Goal: Transaction & Acquisition: Purchase product/service

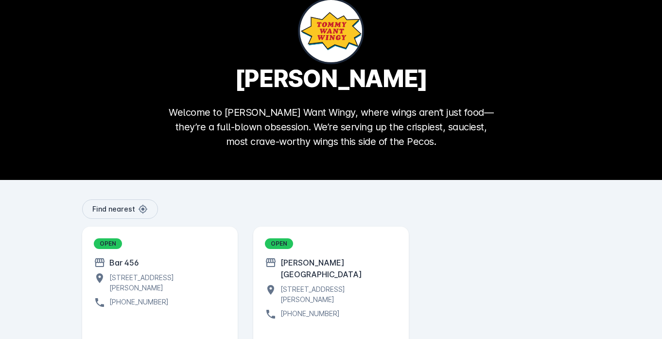
scroll to position [67, 0]
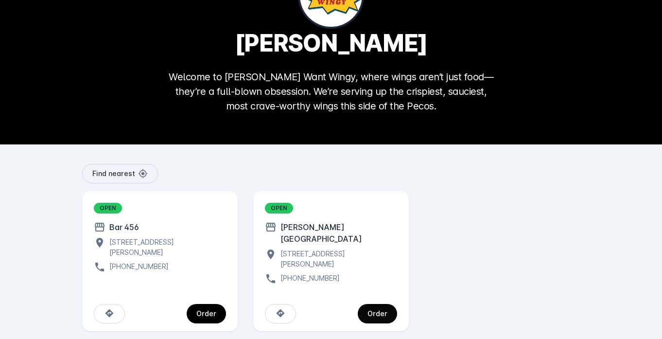
click at [383, 310] on div "Order" at bounding box center [378, 313] width 20 height 7
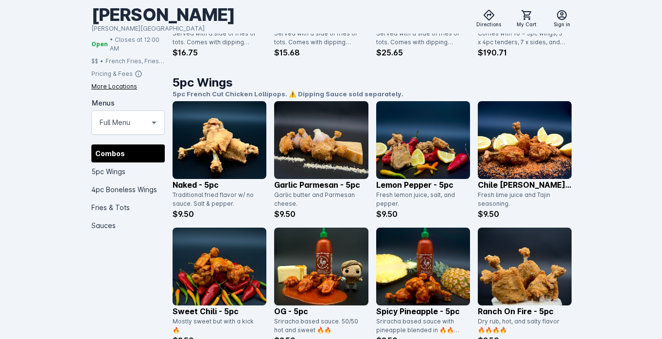
scroll to position [379, 0]
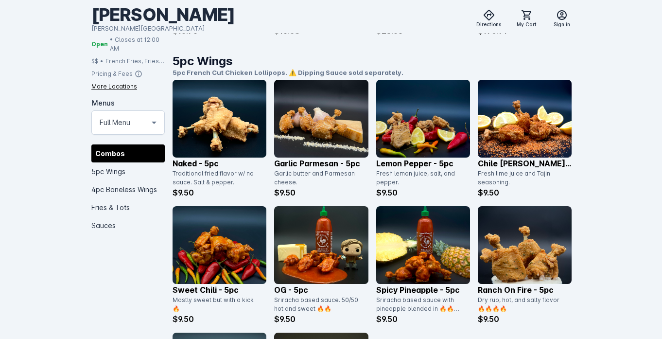
click at [410, 124] on img at bounding box center [423, 119] width 94 height 78
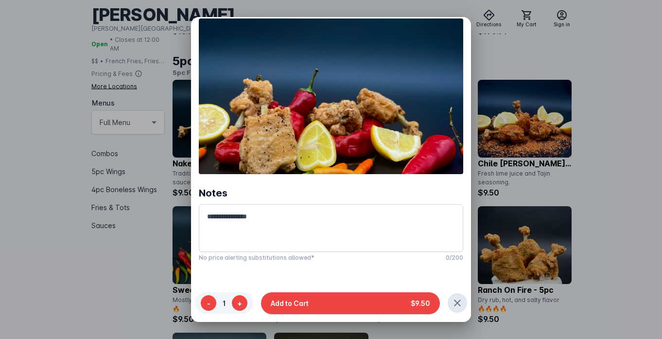
scroll to position [67, 0]
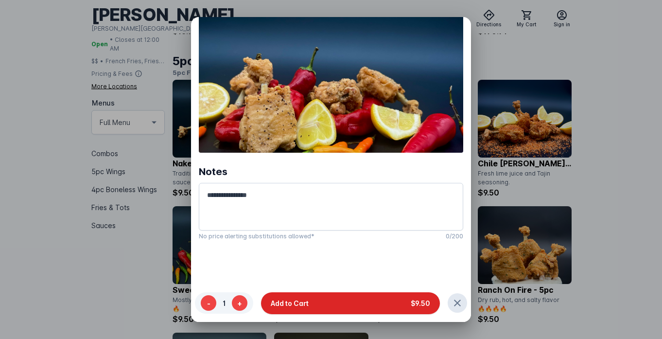
click at [347, 309] on button "Add to Cart $9.50" at bounding box center [350, 303] width 179 height 22
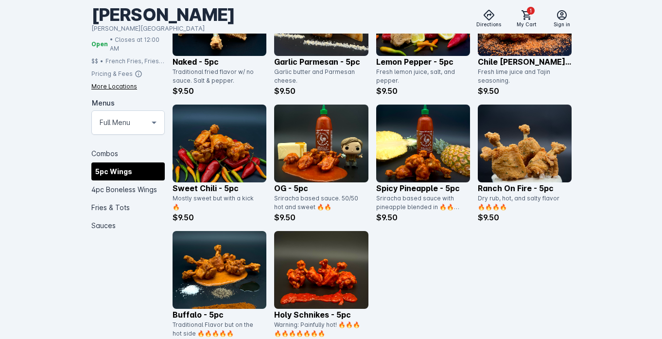
scroll to position [482, 0]
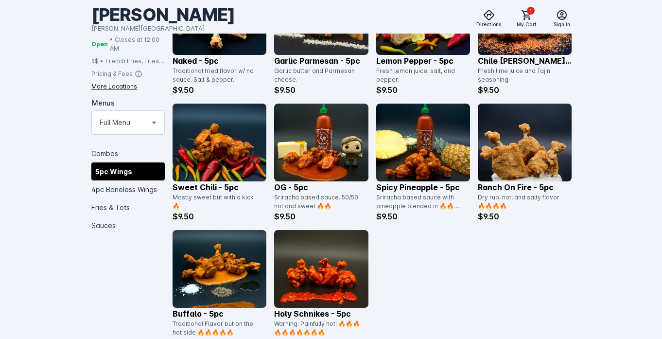
click at [215, 261] on img at bounding box center [220, 269] width 94 height 78
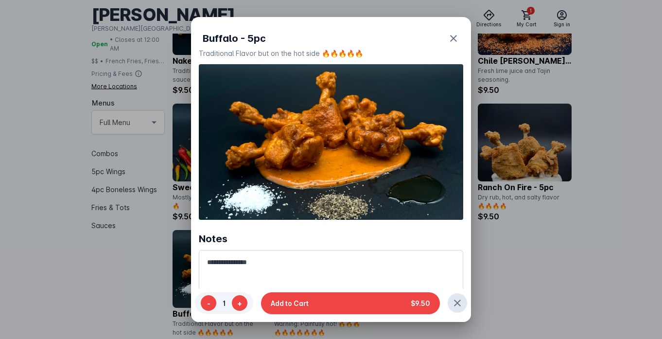
scroll to position [0, 0]
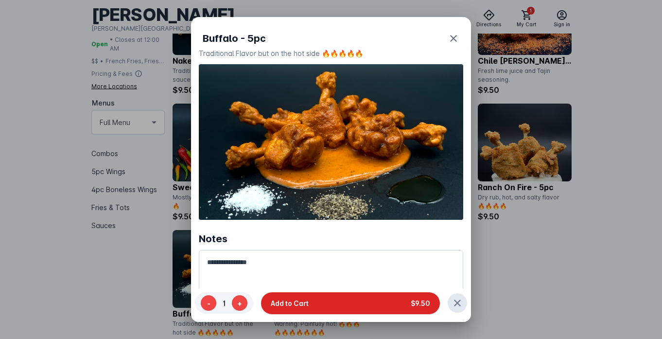
click at [342, 305] on button "Add to Cart $9.50" at bounding box center [350, 303] width 179 height 22
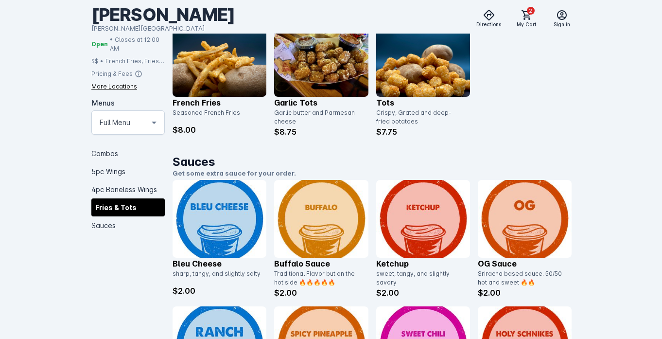
scroll to position [1406, 0]
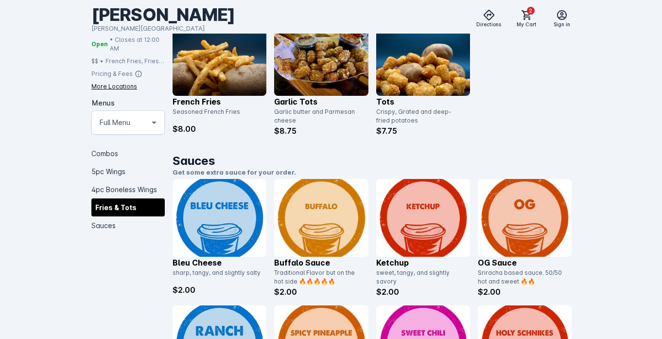
click at [322, 228] on img at bounding box center [321, 218] width 94 height 78
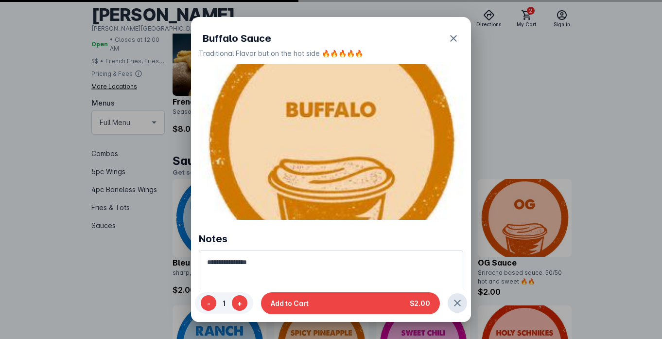
scroll to position [0, 0]
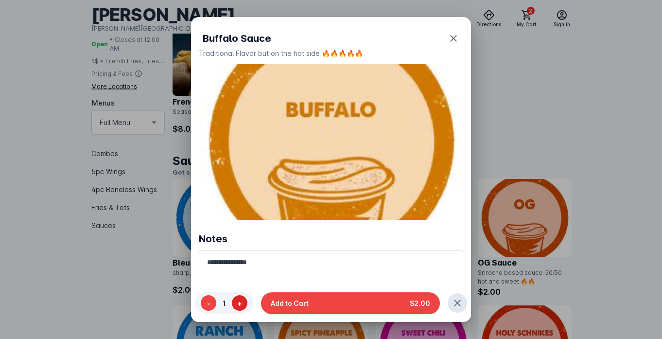
click at [236, 299] on button "+" at bounding box center [240, 304] width 16 height 16
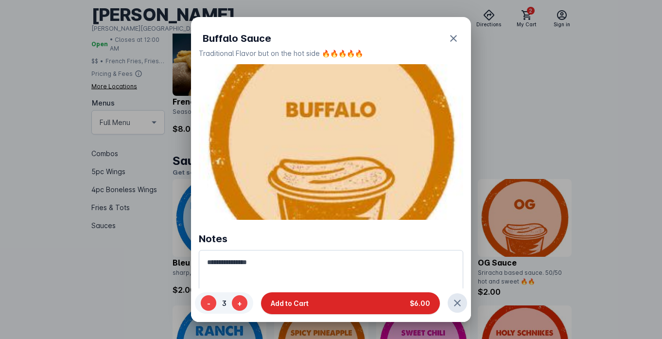
click at [315, 299] on button "Add to Cart $6.00" at bounding box center [350, 303] width 179 height 22
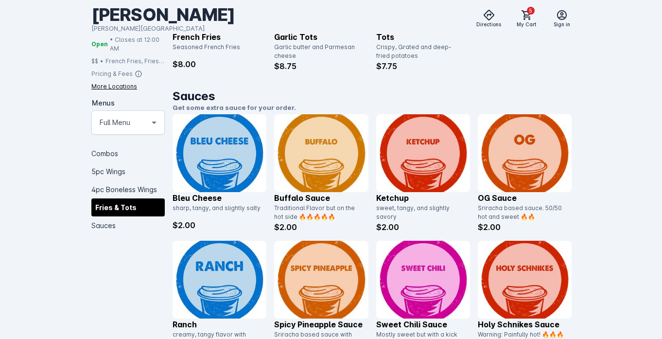
scroll to position [1530, 0]
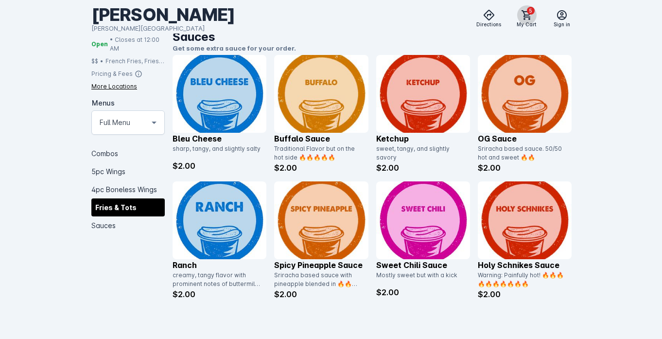
click at [526, 16] on icon at bounding box center [527, 15] width 12 height 12
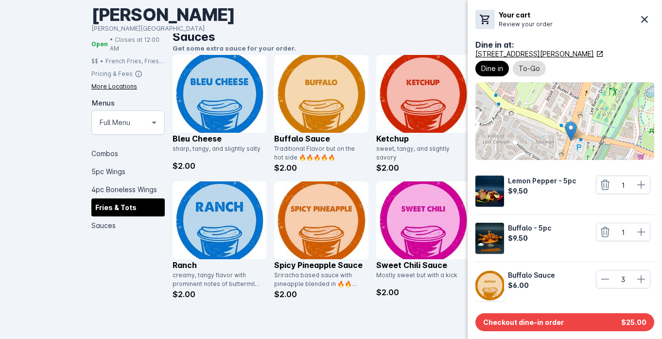
scroll to position [3, 0]
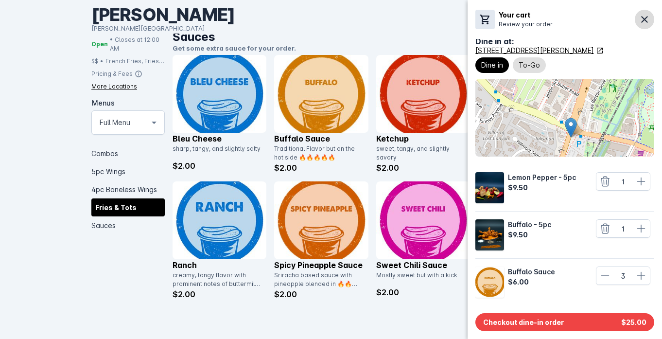
click at [640, 22] on icon at bounding box center [645, 20] width 12 height 12
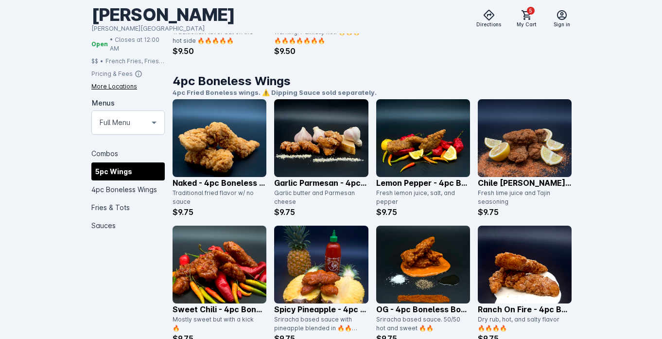
scroll to position [796, 0]
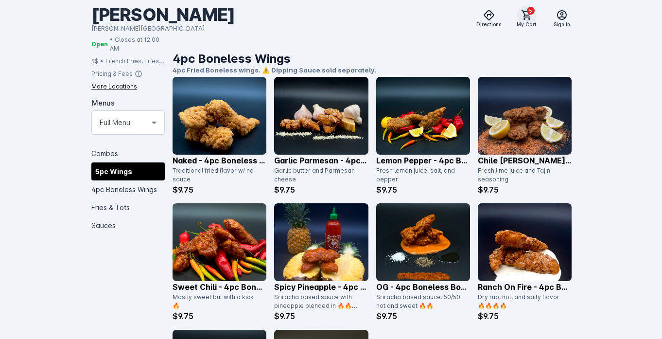
click at [527, 14] on icon at bounding box center [527, 15] width 12 height 12
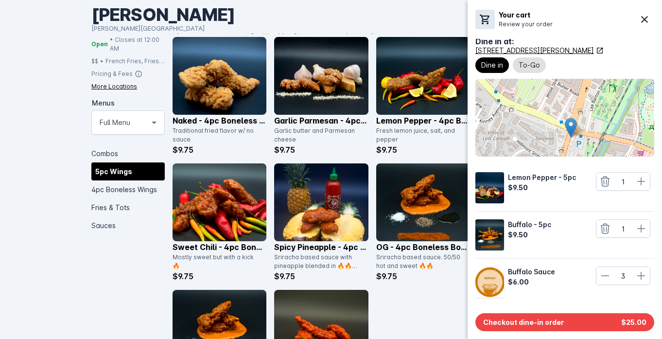
scroll to position [837, 0]
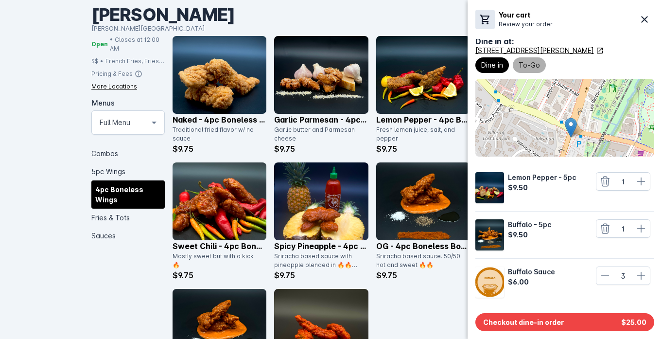
click at [522, 64] on span "To-Go" at bounding box center [529, 65] width 21 height 12
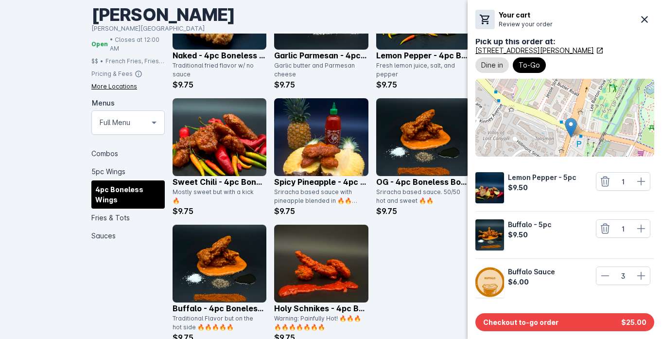
scroll to position [902, 0]
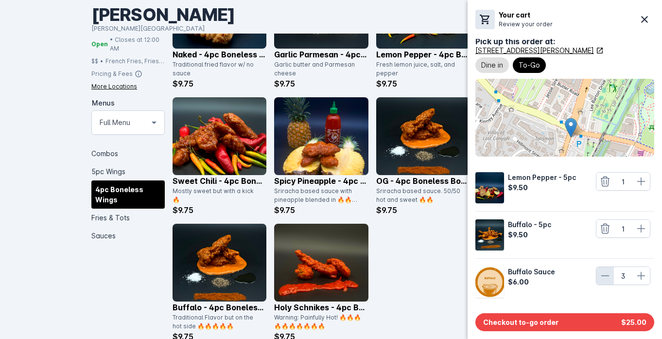
click at [603, 276] on icon at bounding box center [606, 276] width 12 height 12
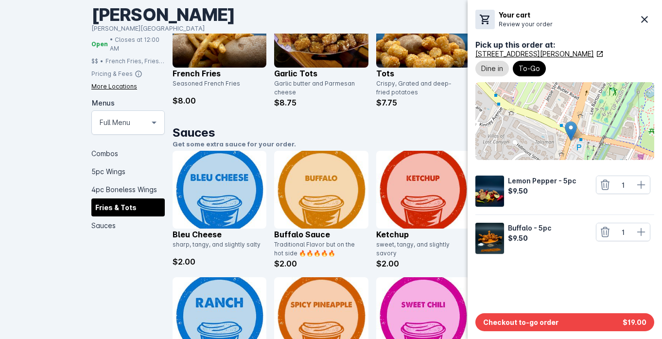
scroll to position [1530, 0]
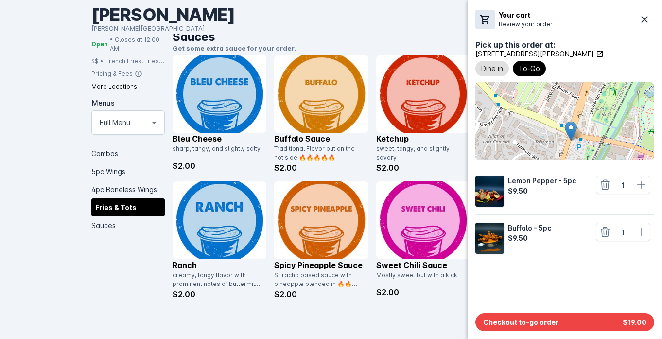
click at [195, 228] on div at bounding box center [331, 169] width 662 height 339
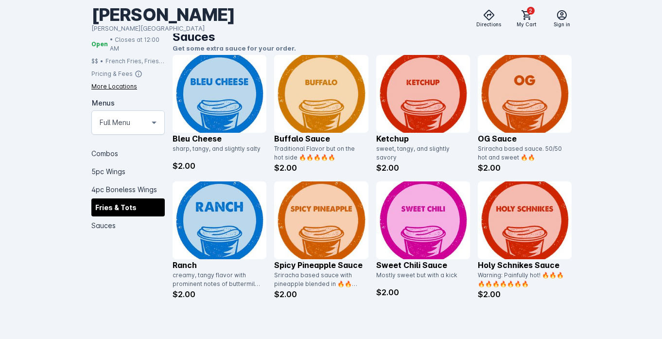
click at [207, 235] on img at bounding box center [220, 220] width 94 height 78
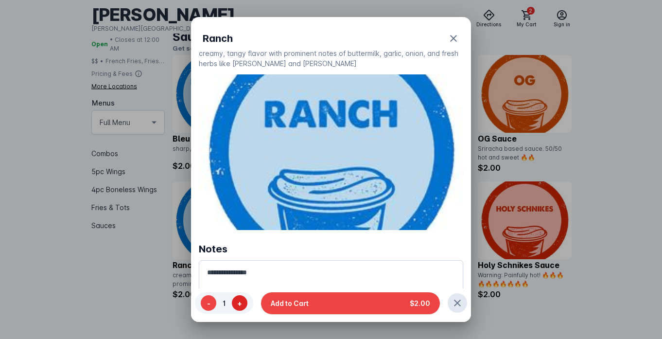
click at [239, 300] on button "+" at bounding box center [240, 304] width 16 height 16
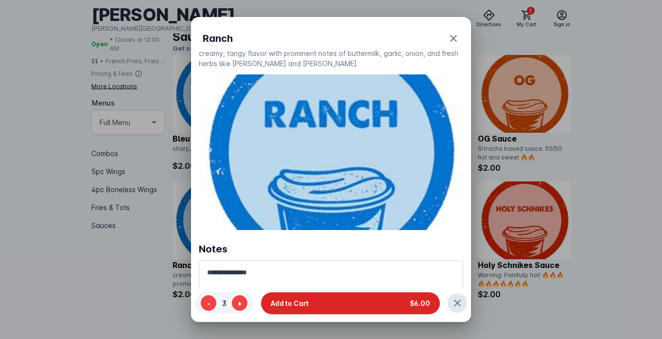
click at [303, 301] on span "Add to Cart" at bounding box center [290, 303] width 38 height 10
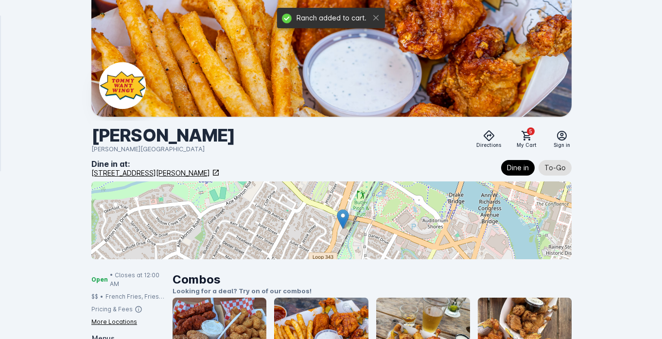
scroll to position [1530, 0]
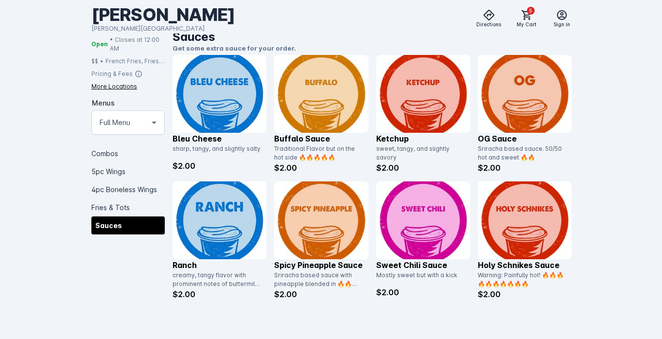
click at [308, 108] on img at bounding box center [321, 94] width 94 height 78
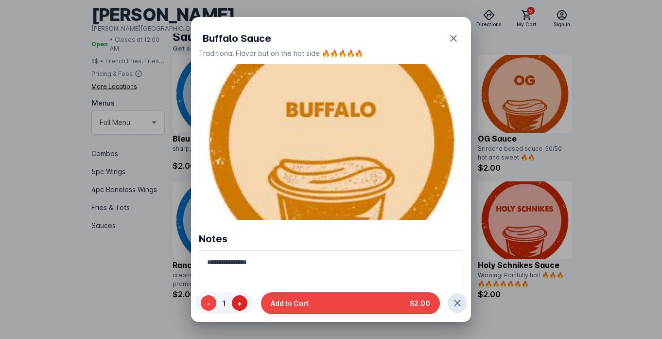
click at [238, 306] on button "+" at bounding box center [240, 304] width 16 height 16
click at [210, 303] on button "-" at bounding box center [209, 304] width 16 height 16
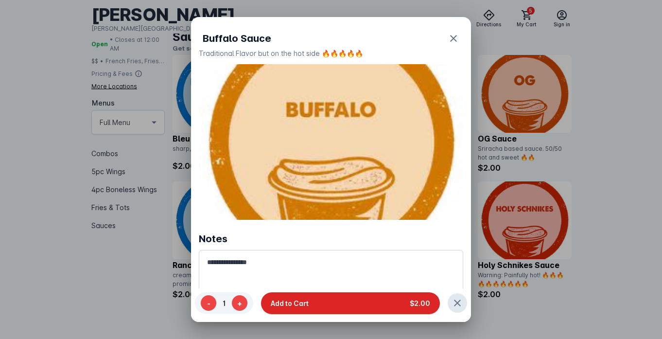
click at [335, 302] on button "Add to Cart $2.00" at bounding box center [350, 303] width 179 height 22
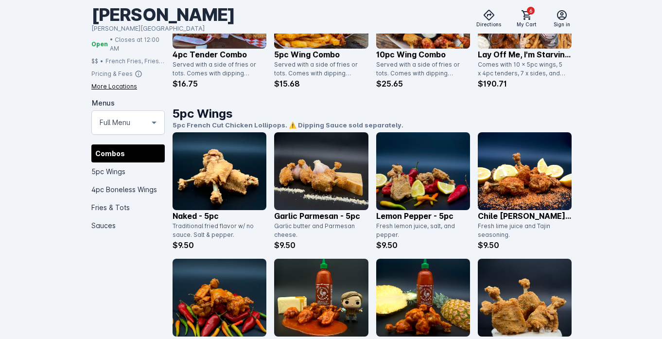
scroll to position [327, 0]
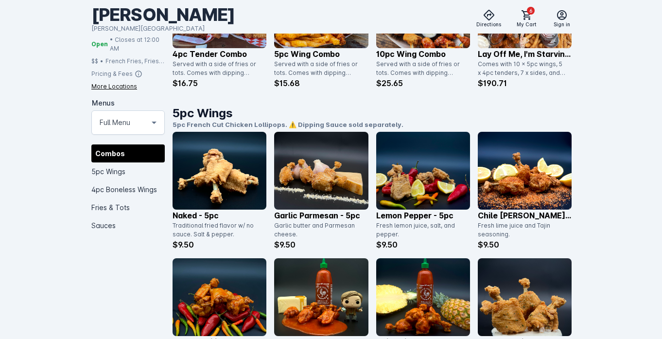
click at [412, 179] on img at bounding box center [423, 171] width 94 height 78
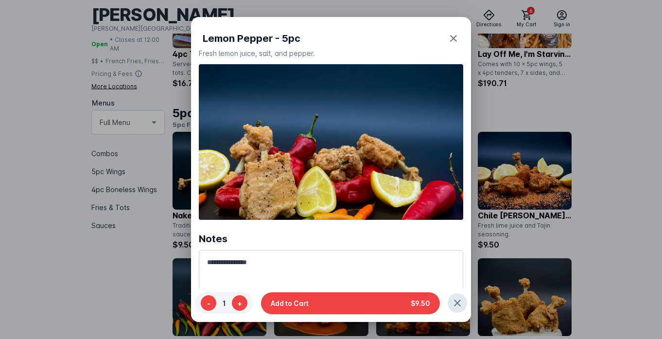
scroll to position [0, 0]
click at [241, 303] on button "+" at bounding box center [240, 304] width 16 height 16
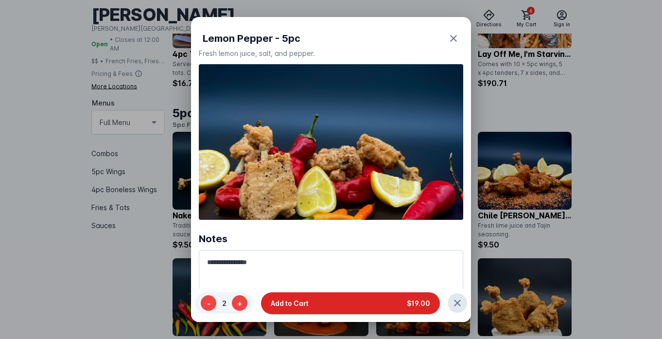
click at [338, 302] on button "Add to Cart $19.00" at bounding box center [350, 303] width 179 height 22
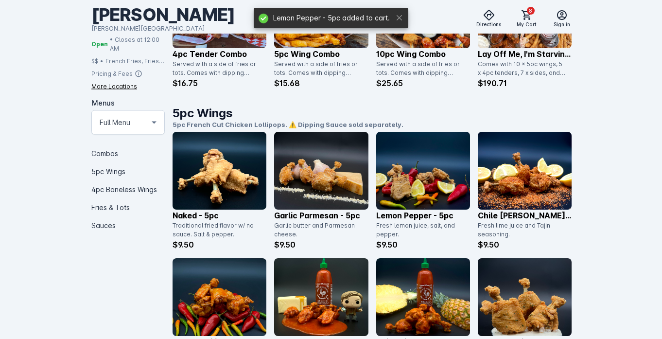
scroll to position [327, 0]
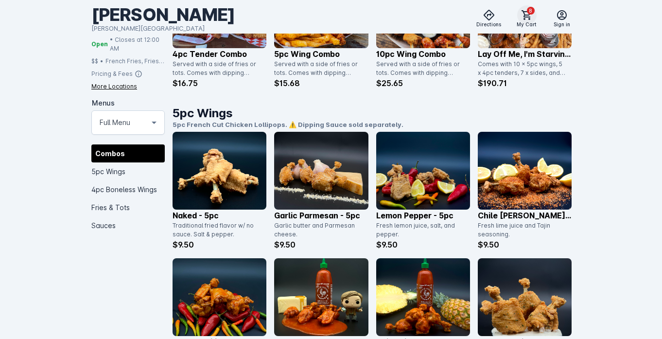
click at [524, 15] on icon at bounding box center [527, 15] width 10 height 10
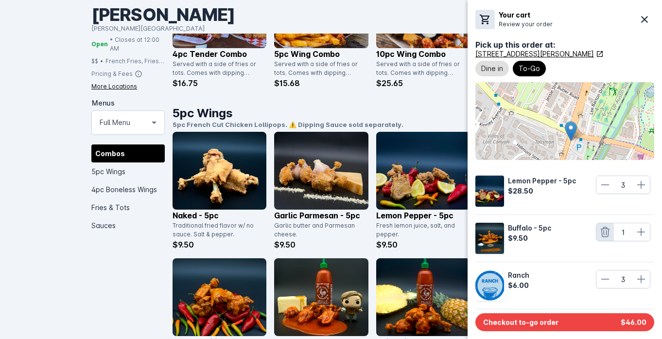
click at [603, 232] on icon at bounding box center [606, 232] width 12 height 12
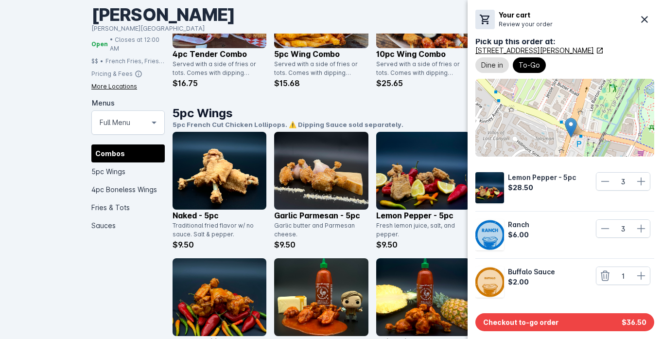
scroll to position [0, 0]
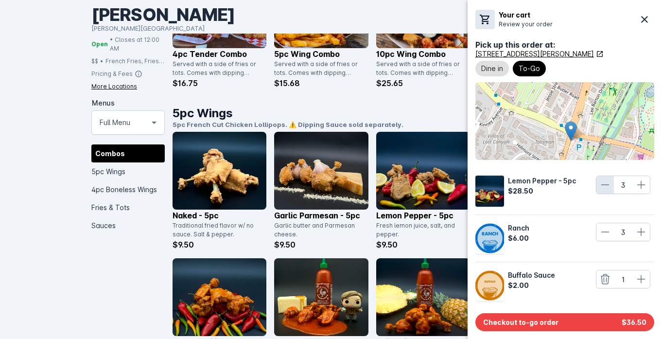
click at [603, 181] on icon at bounding box center [606, 185] width 12 height 12
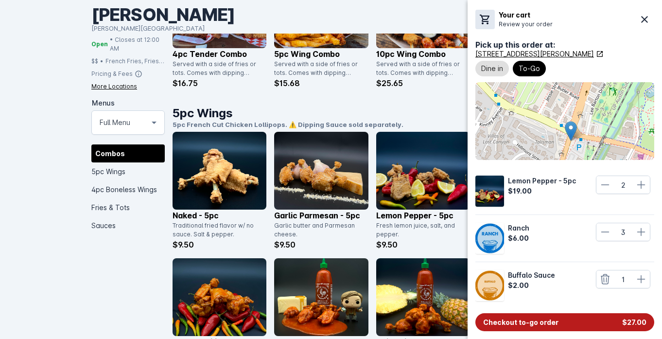
click at [552, 324] on span "Checkout to-go order" at bounding box center [520, 322] width 75 height 10
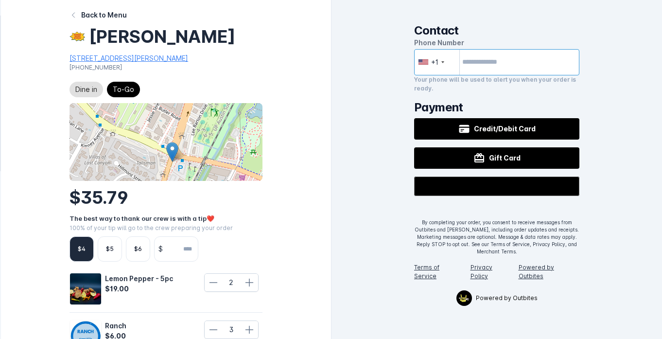
click at [492, 66] on input "tel" at bounding box center [496, 62] width 165 height 26
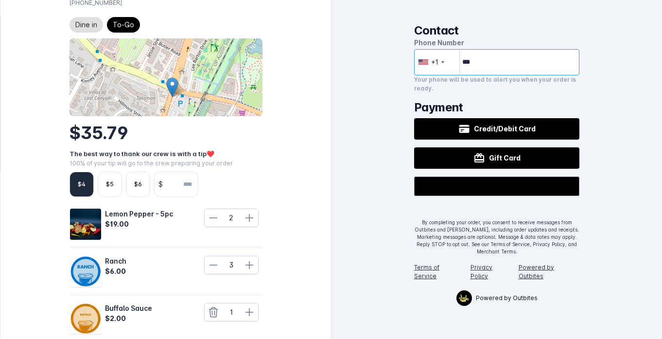
scroll to position [64, 0]
type input "**********"
click at [556, 93] on div "Your phone will be used to alert you when your order is ready." at bounding box center [496, 84] width 165 height 18
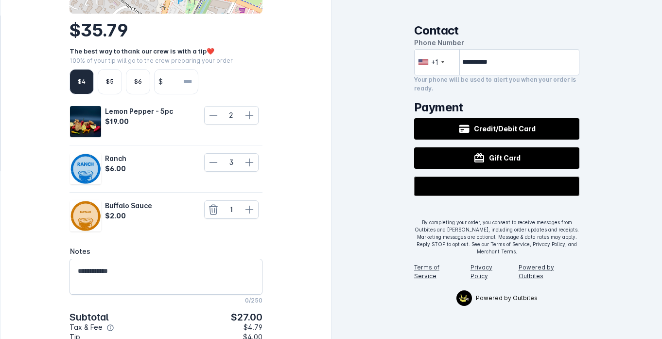
scroll to position [212, 0]
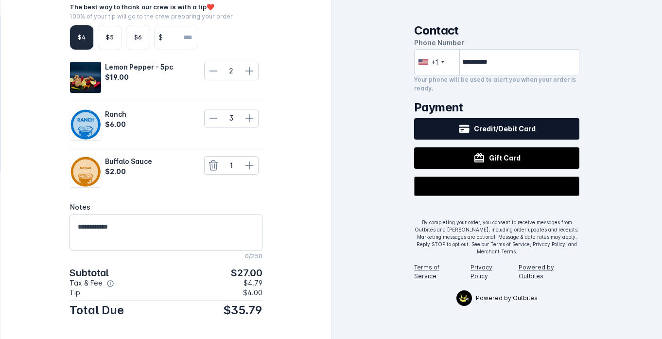
click at [491, 134] on span "Credit/Debit Card" at bounding box center [505, 129] width 62 height 10
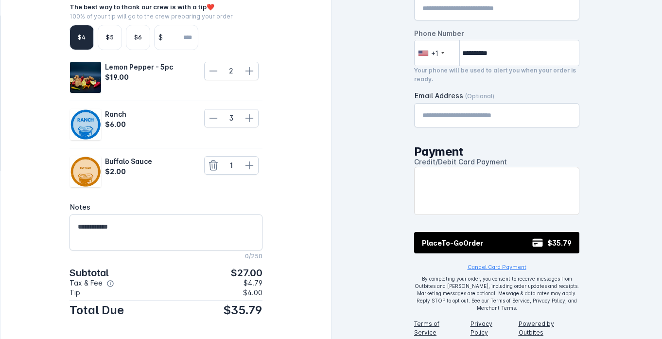
click at [491, 8] on input "Name" at bounding box center [497, 8] width 149 height 12
type input "**********"
click at [500, 127] on div "Email Address (Optional)" at bounding box center [497, 115] width 149 height 23
type input "**********"
click at [382, 243] on div "**********" at bounding box center [497, 169] width 331 height 339
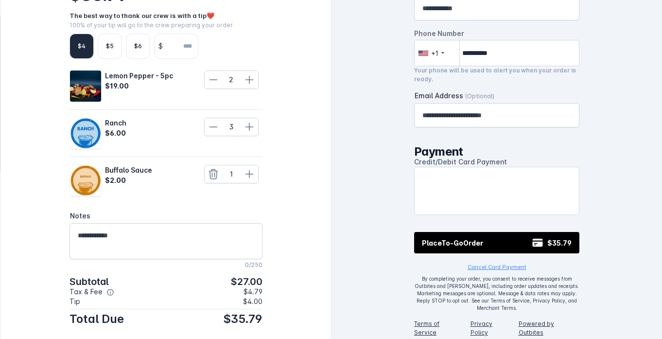
scroll to position [205, 0]
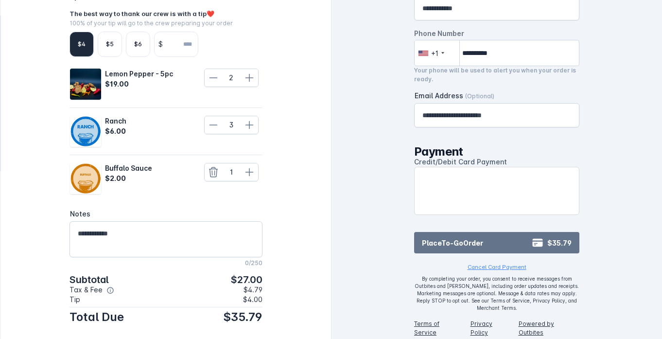
click at [477, 246] on span "Place To-Go Order" at bounding box center [452, 243] width 61 height 10
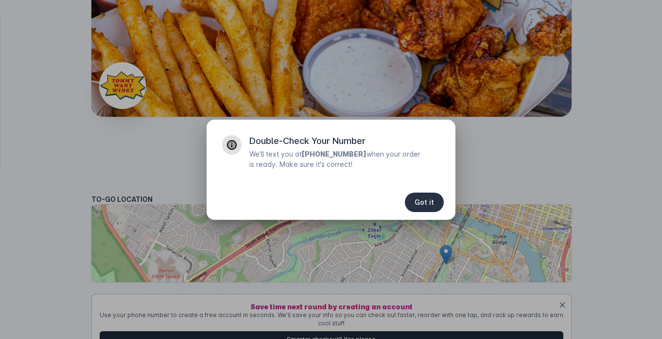
click at [429, 203] on span "Got it" at bounding box center [424, 202] width 19 height 7
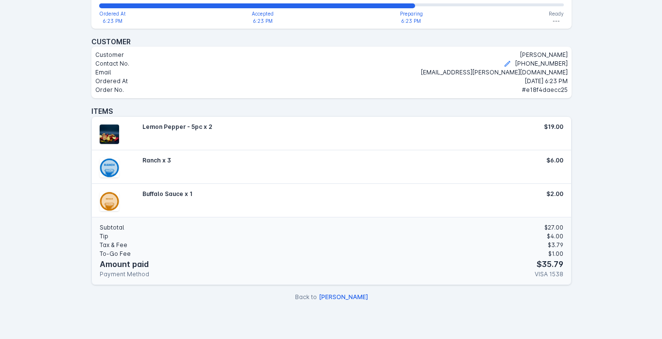
scroll to position [335, 0]
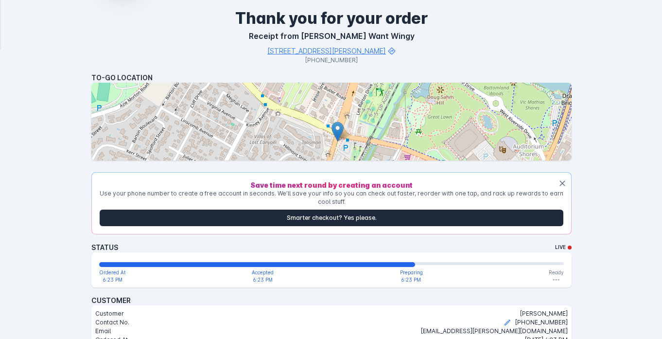
scroll to position [139, 0]
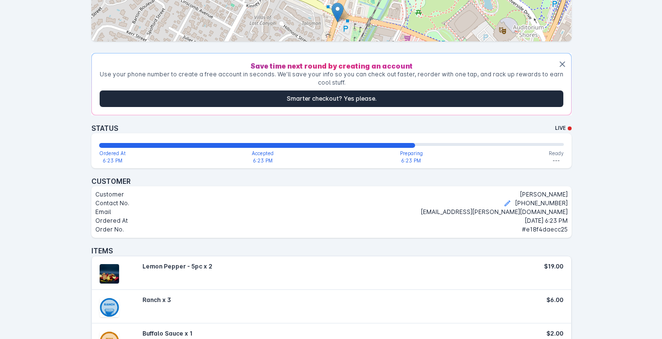
scroll to position [205, 0]
